Goal: Task Accomplishment & Management: Manage account settings

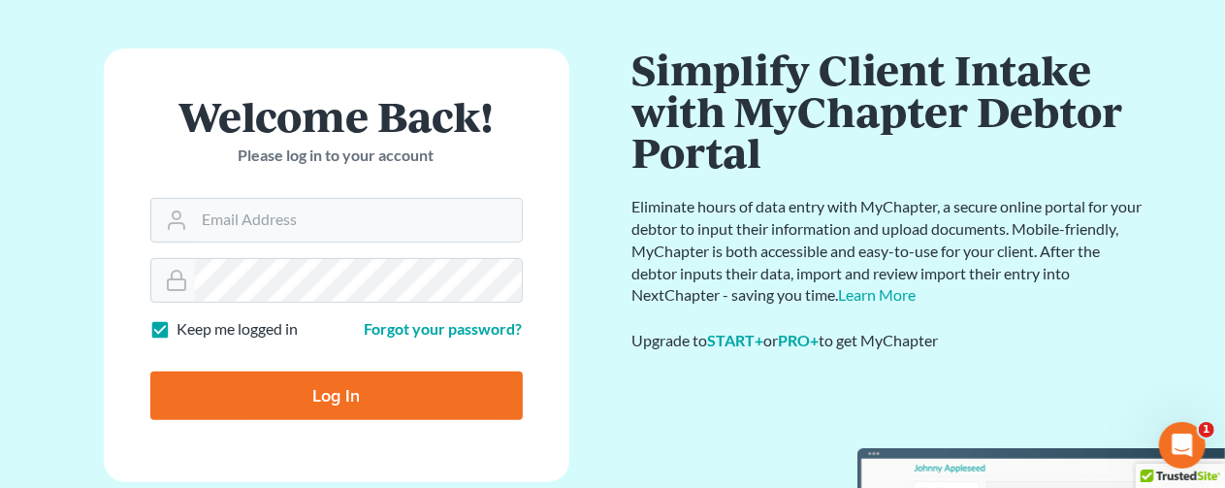
scroll to position [194, 0]
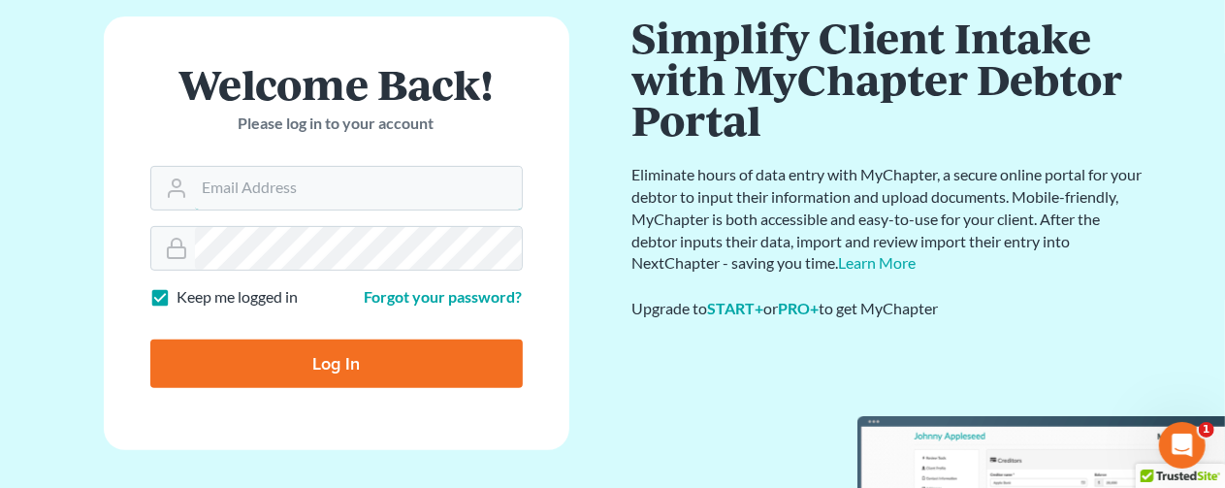
type input "[EMAIL_ADDRESS][DOMAIN_NAME]"
click at [339, 342] on input "Log In" at bounding box center [336, 364] width 373 height 49
type input "Thinking..."
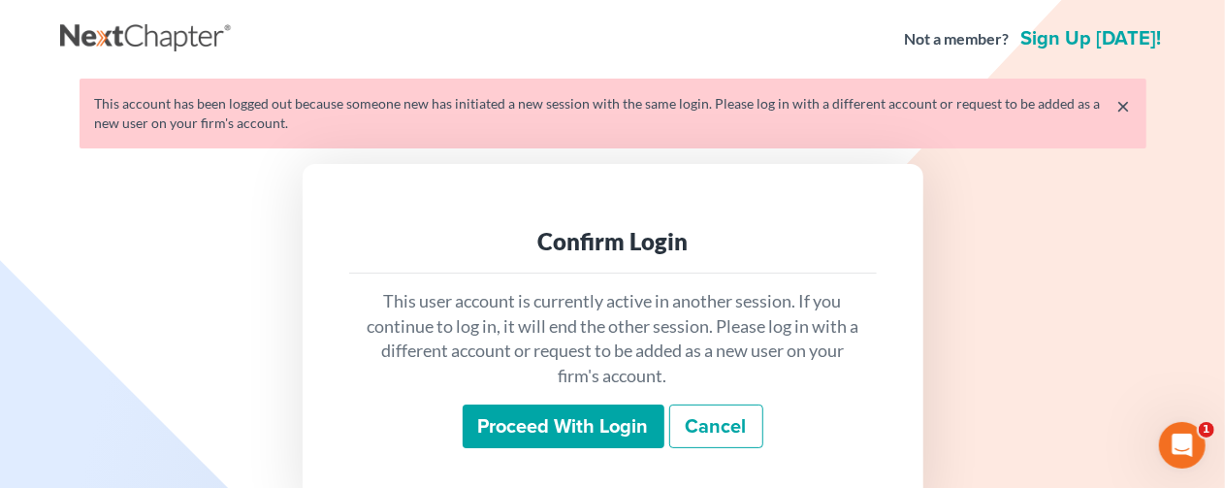
click at [526, 419] on input "Proceed with login" at bounding box center [564, 427] width 202 height 45
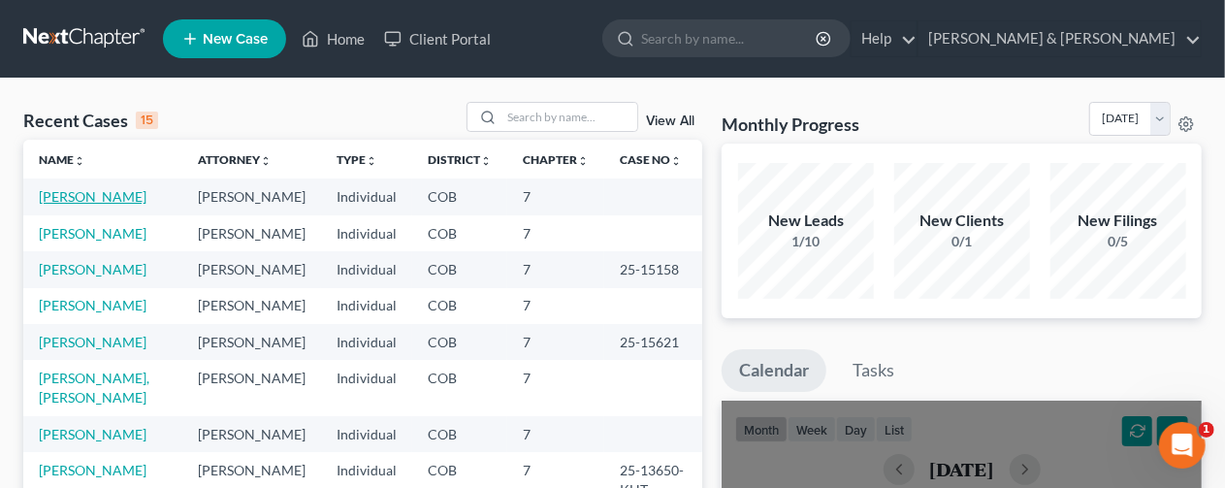
click at [67, 192] on link "Goldis, Marcey" at bounding box center [93, 196] width 108 height 16
